Goal: Information Seeking & Learning: Learn about a topic

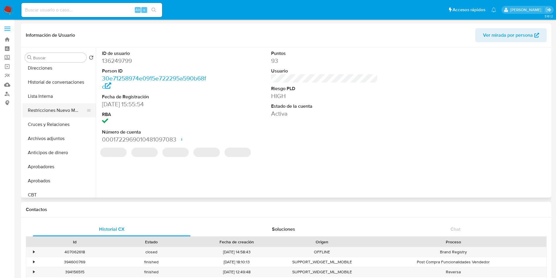
select select "10"
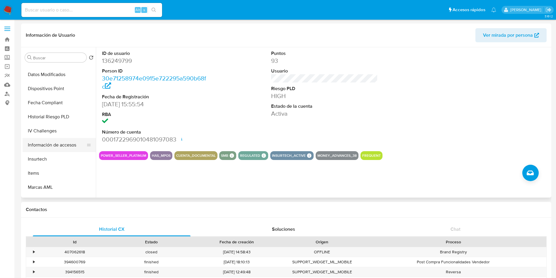
scroll to position [264, 0]
click at [42, 161] on button "Items" at bounding box center [57, 159] width 69 height 14
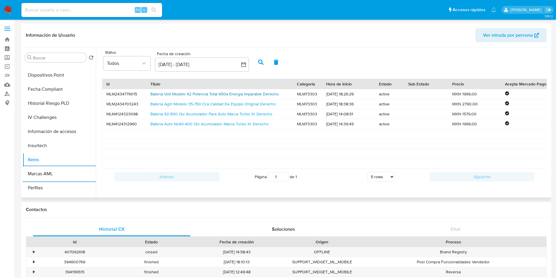
click at [245, 92] on link "Bateria Volt Modelo 42 Potencia Total 650a Energia Imparable Derecho" at bounding box center [214, 94] width 128 height 6
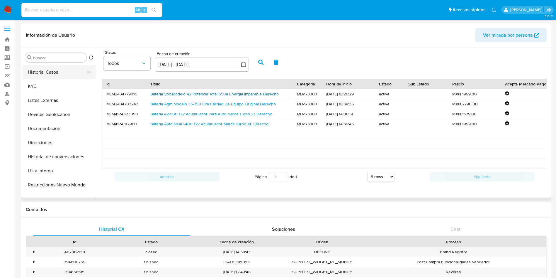
scroll to position [0, 0]
click at [56, 72] on button "General" at bounding box center [57, 71] width 69 height 14
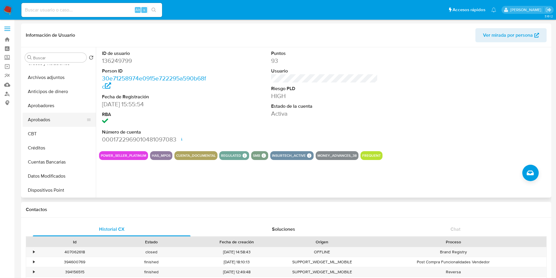
scroll to position [176, 0]
click at [44, 135] on button "Cuentas Bancarias" at bounding box center [57, 135] width 69 height 14
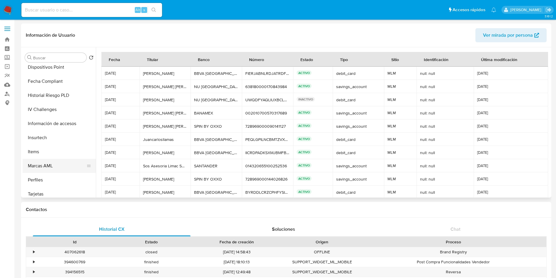
scroll to position [276, 0]
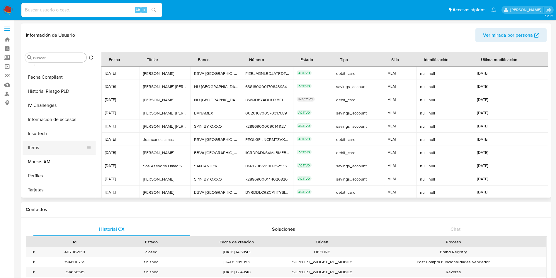
click at [45, 144] on button "Items" at bounding box center [57, 147] width 69 height 14
